Goal: Information Seeking & Learning: Learn about a topic

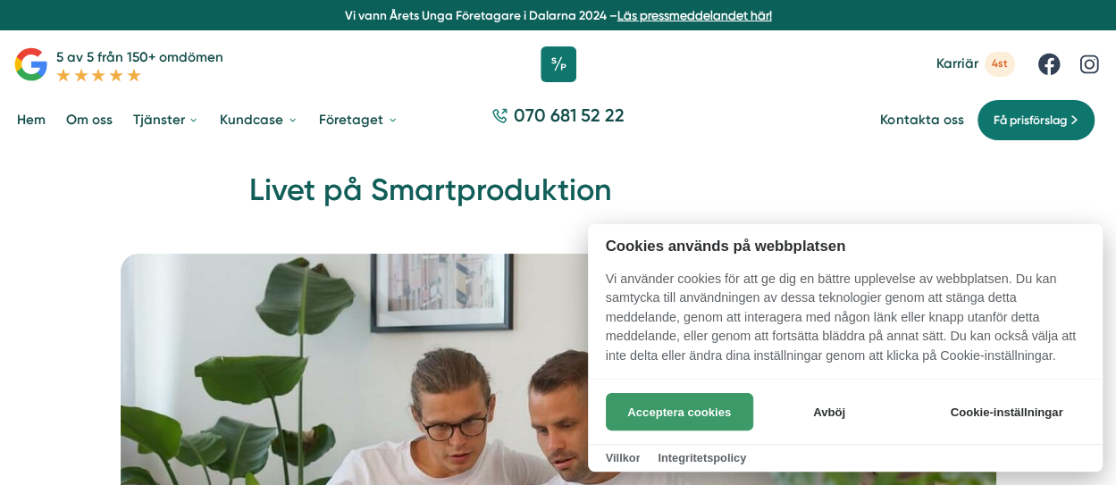
click at [619, 410] on button "Acceptera cookies" at bounding box center [679, 412] width 147 height 38
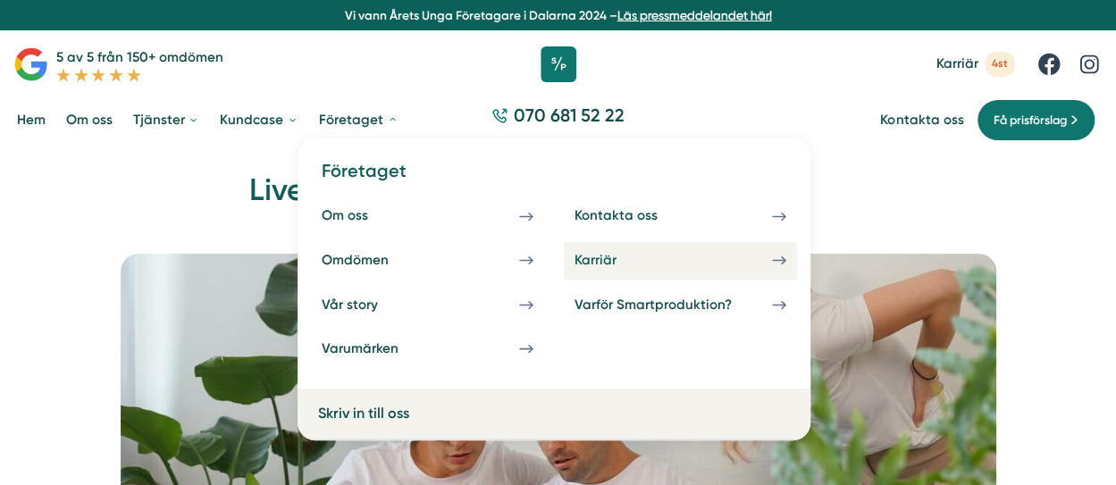
click at [622, 263] on div "Karriär" at bounding box center [616, 260] width 83 height 17
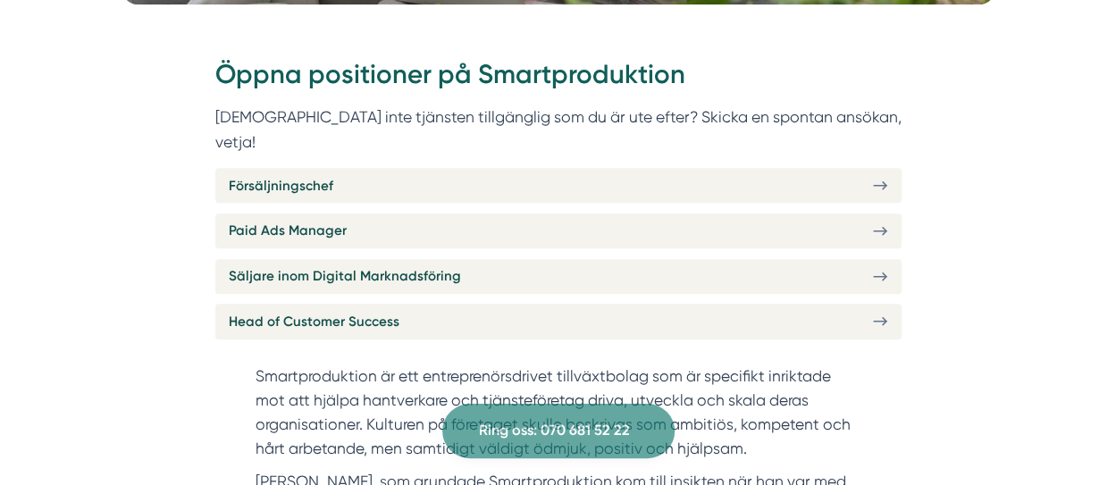
scroll to position [659, 0]
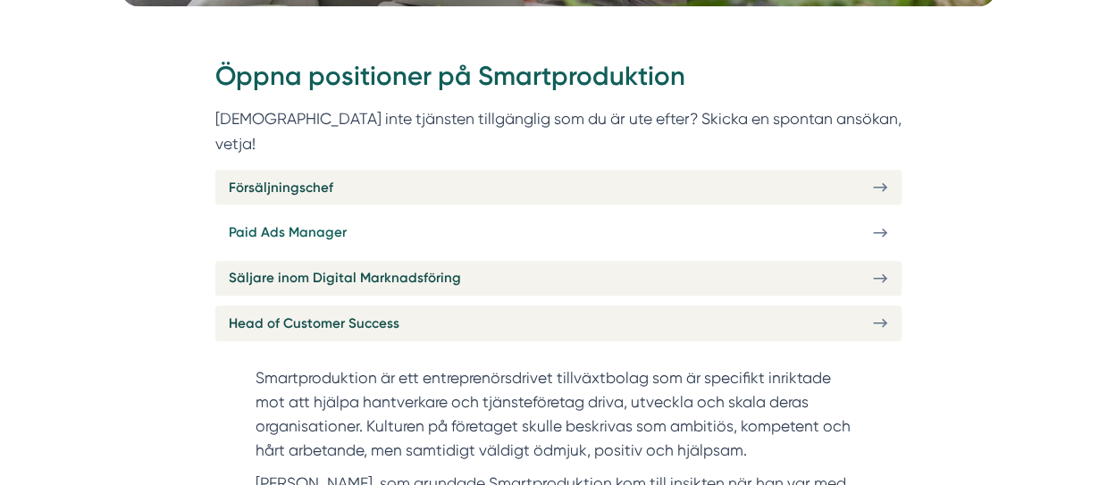
click at [294, 222] on span "Paid Ads Manager" at bounding box center [288, 232] width 118 height 21
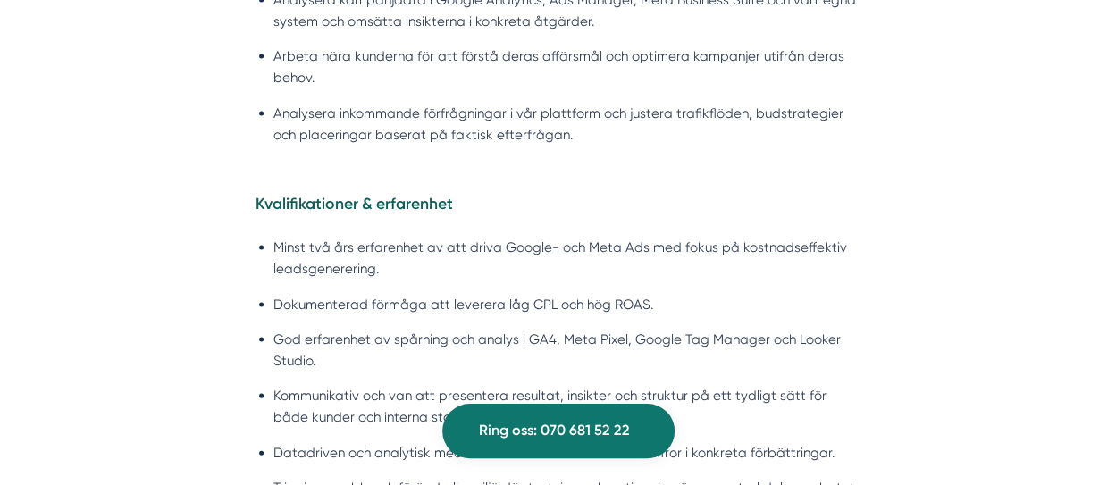
scroll to position [1950, 0]
